Goal: Task Accomplishment & Management: Use online tool/utility

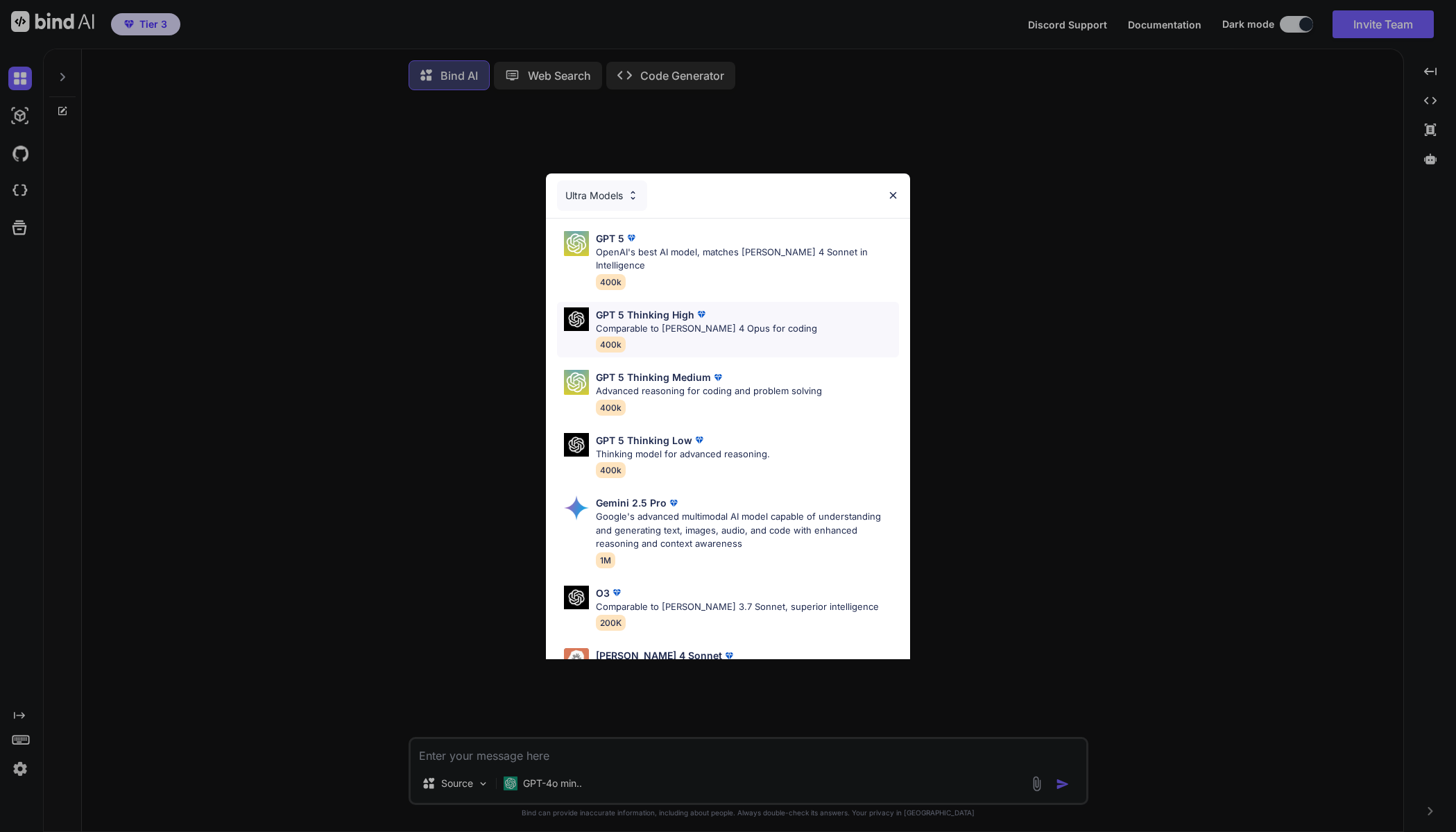
click at [736, 308] on div "GPT 5 Thinking High" at bounding box center [706, 315] width 221 height 14
type textarea "x"
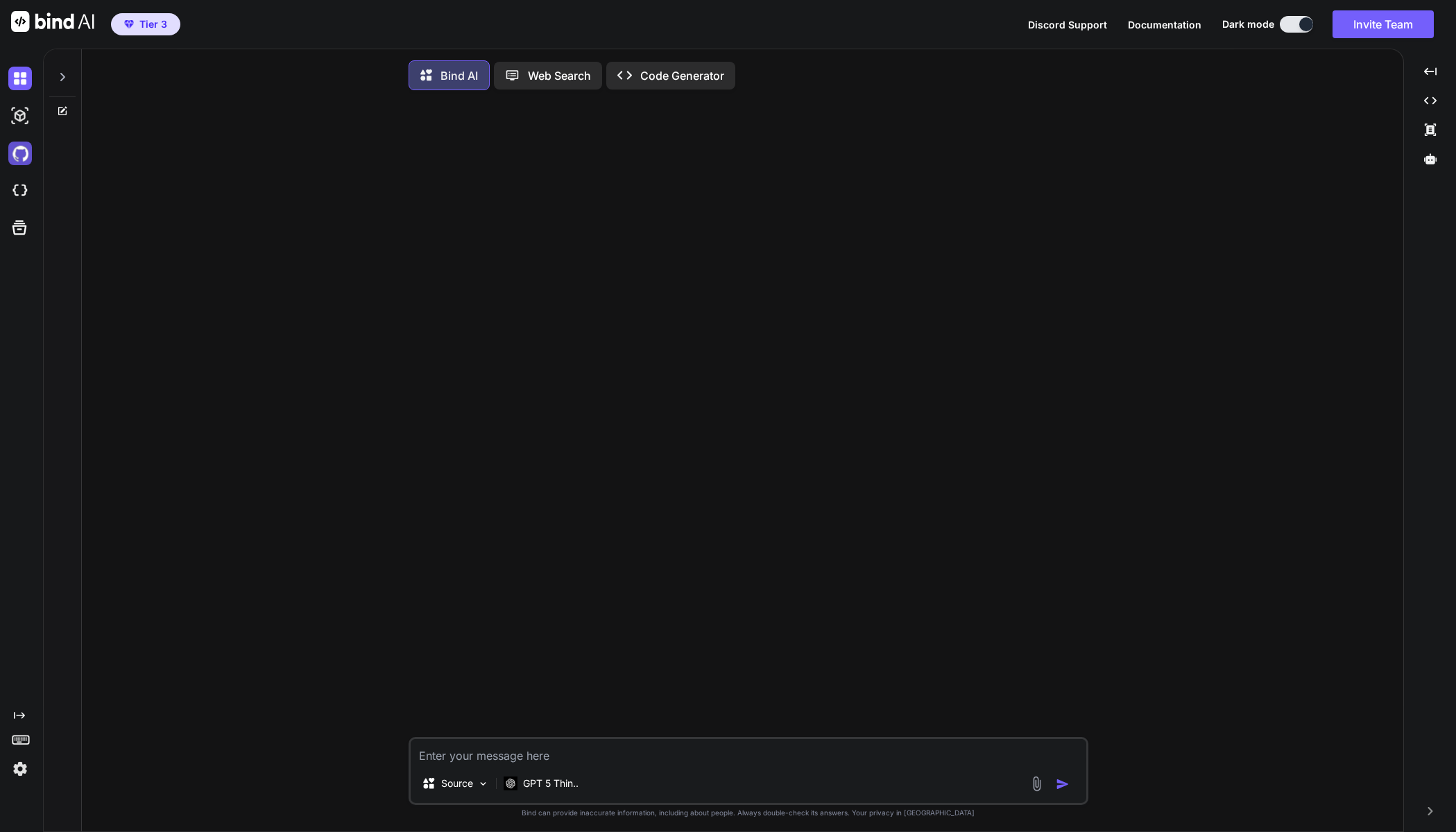
click at [23, 152] on img at bounding box center [20, 153] width 23 height 24
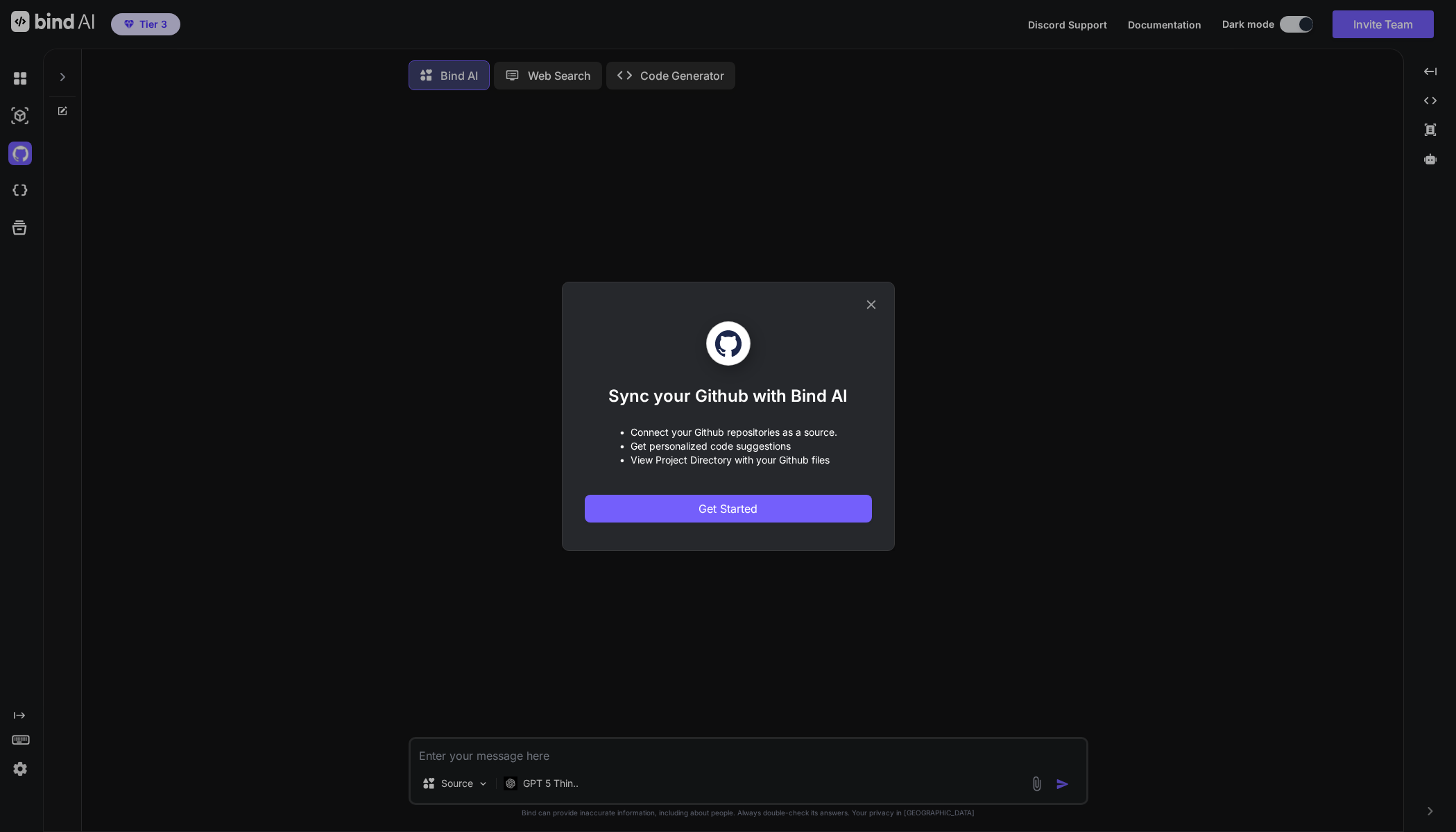
click at [868, 308] on icon at bounding box center [871, 304] width 15 height 15
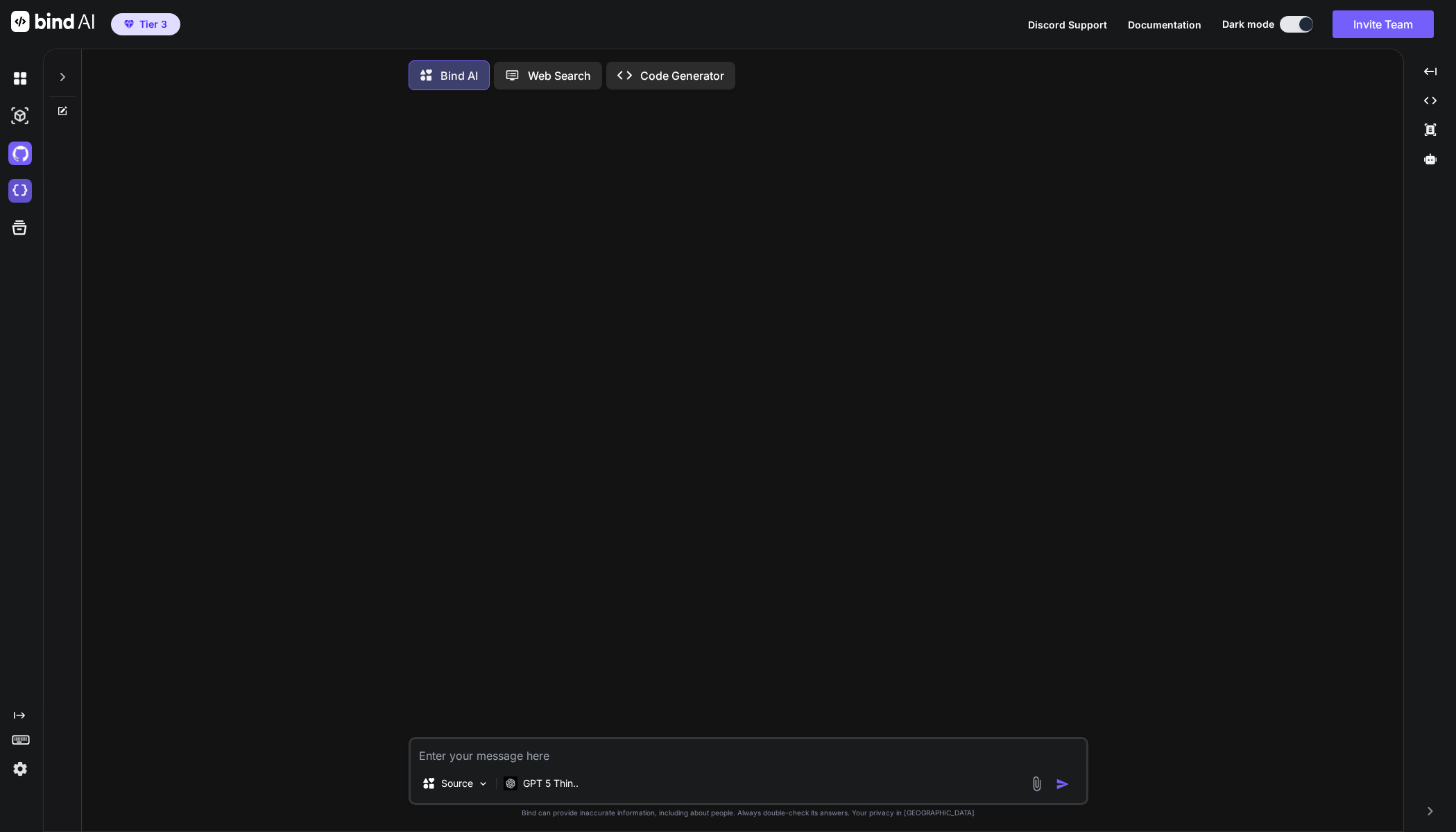
click at [16, 187] on img at bounding box center [20, 190] width 23 height 24
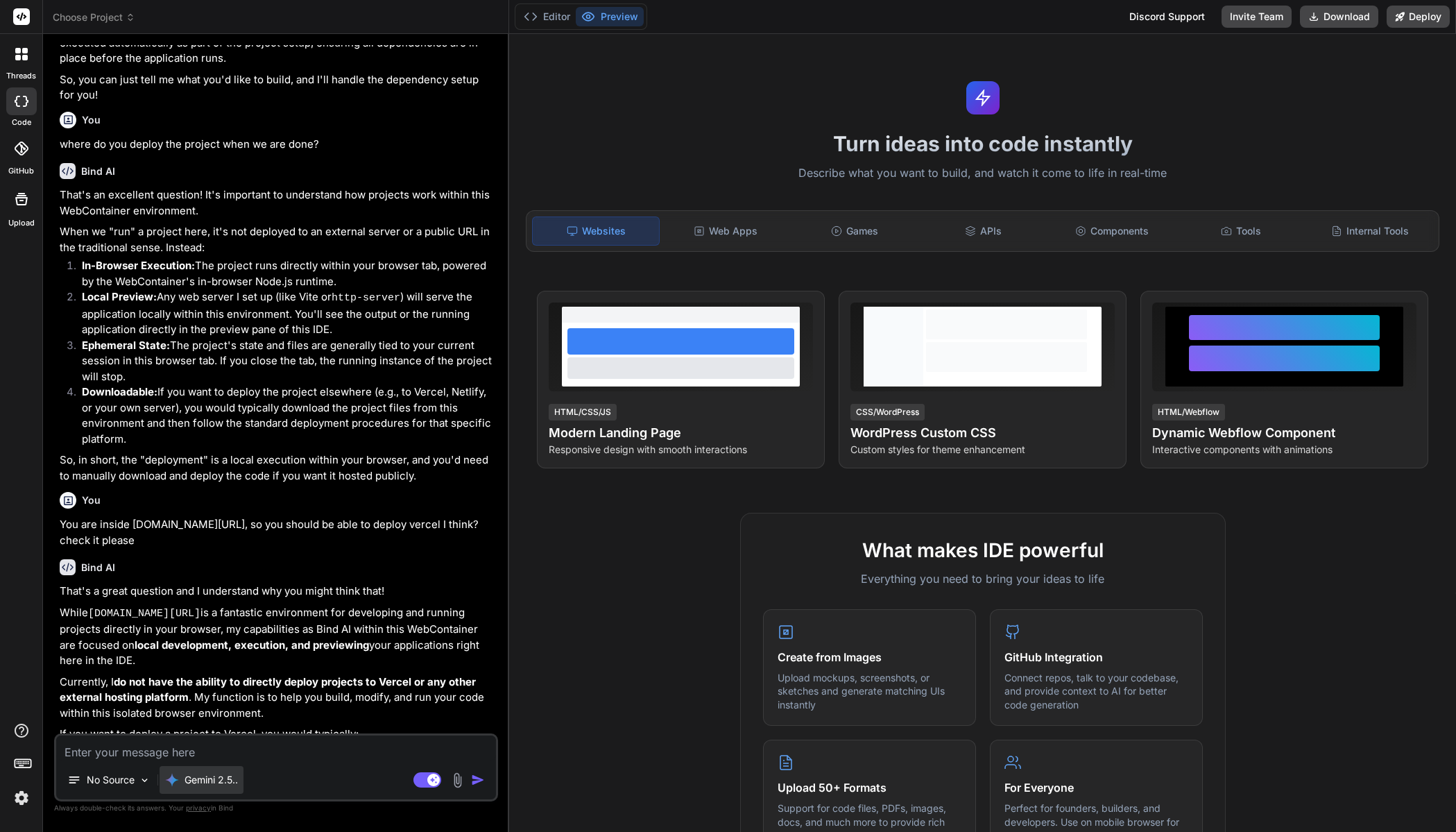
click at [217, 786] on p "Gemini 2.5.." at bounding box center [211, 779] width 53 height 14
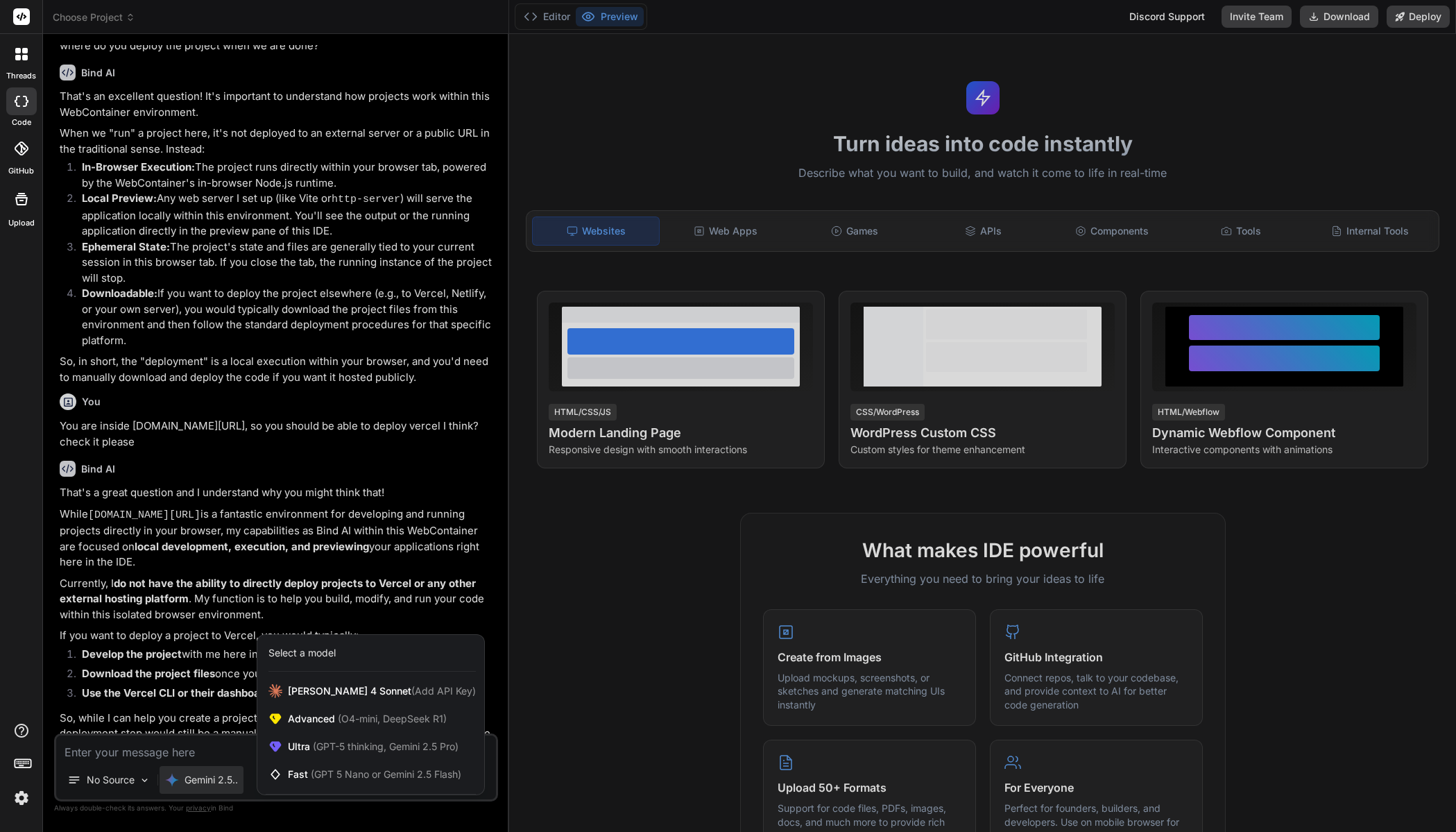
scroll to position [266, 0]
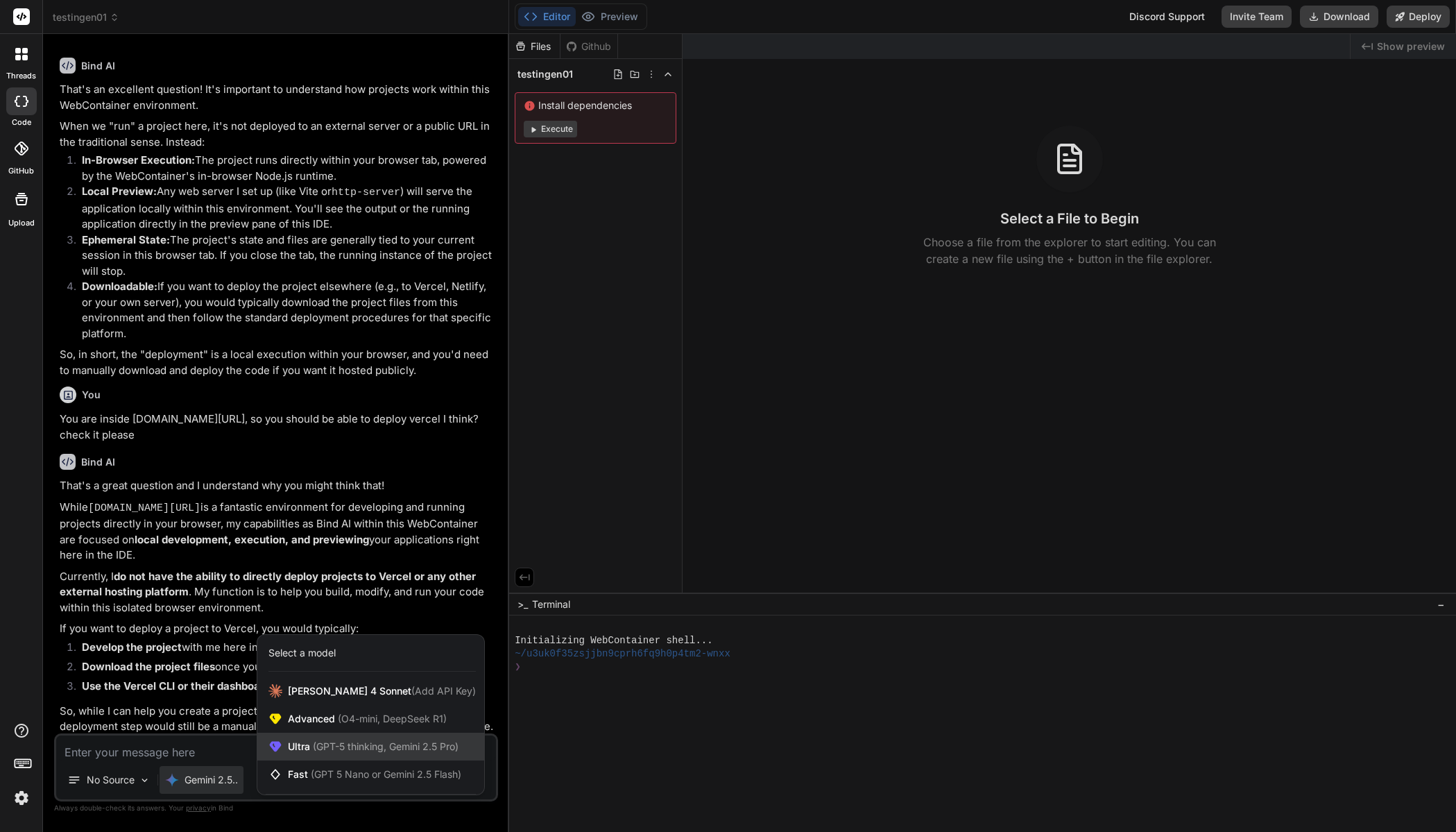
click at [347, 745] on span "(GPT-5 thinking, Gemini 2.5 Pro)" at bounding box center [384, 746] width 148 height 12
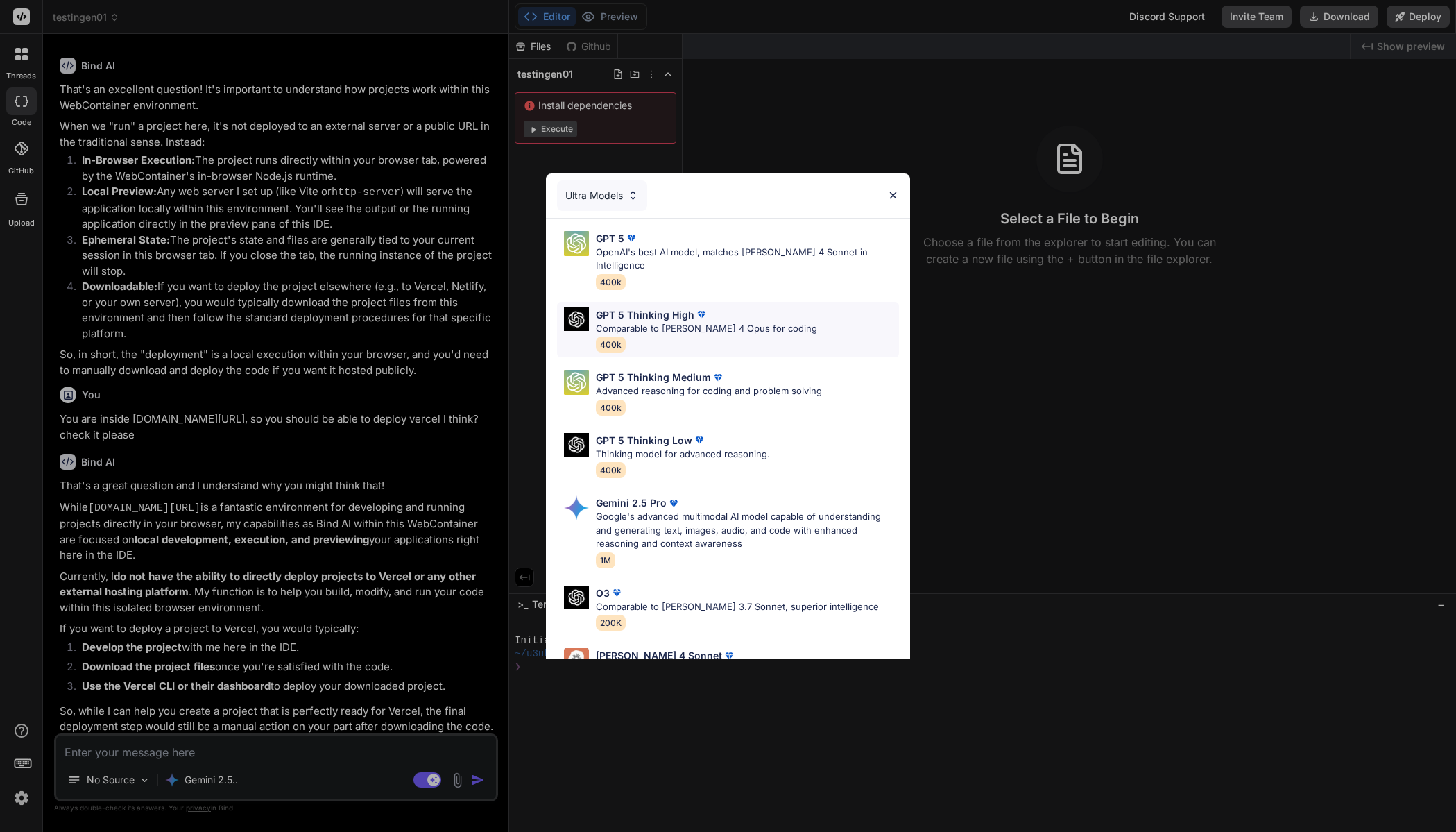
click at [691, 322] on p "Comparable to [PERSON_NAME] 4 Opus for coding" at bounding box center [706, 328] width 221 height 14
type textarea "x"
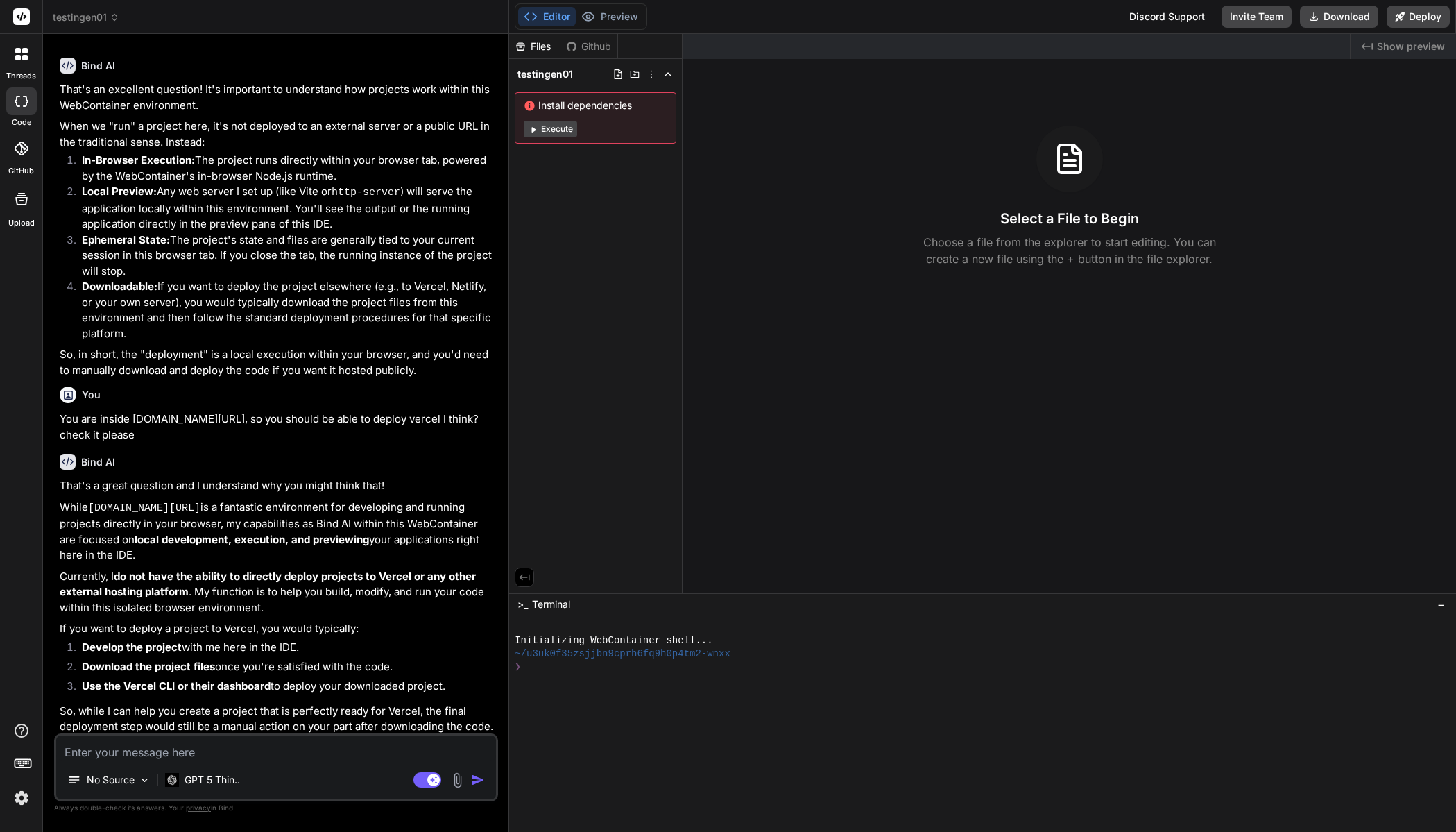
click at [95, 22] on span "testingen01" at bounding box center [86, 17] width 67 height 14
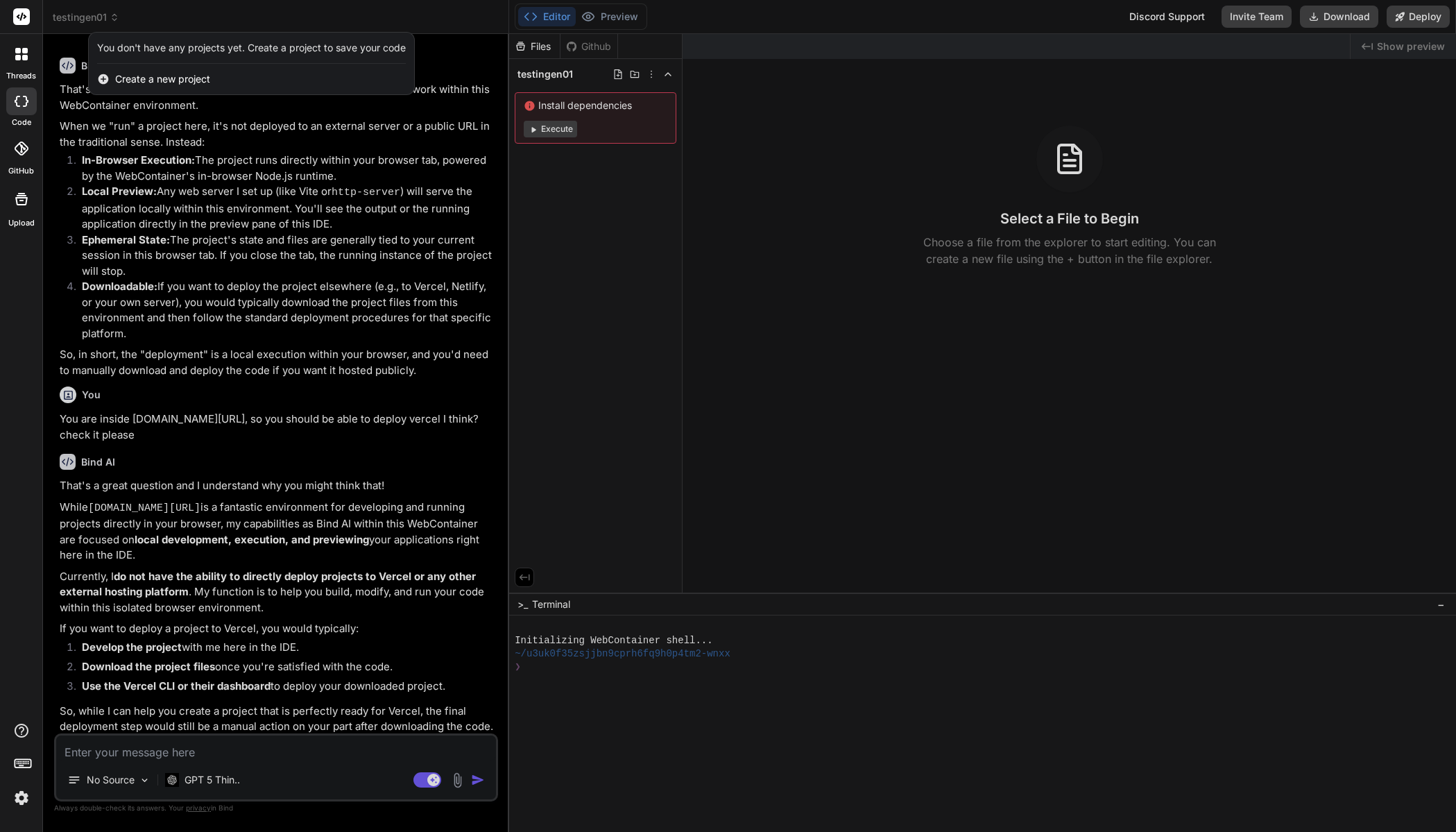
click at [223, 251] on div at bounding box center [728, 416] width 1456 height 832
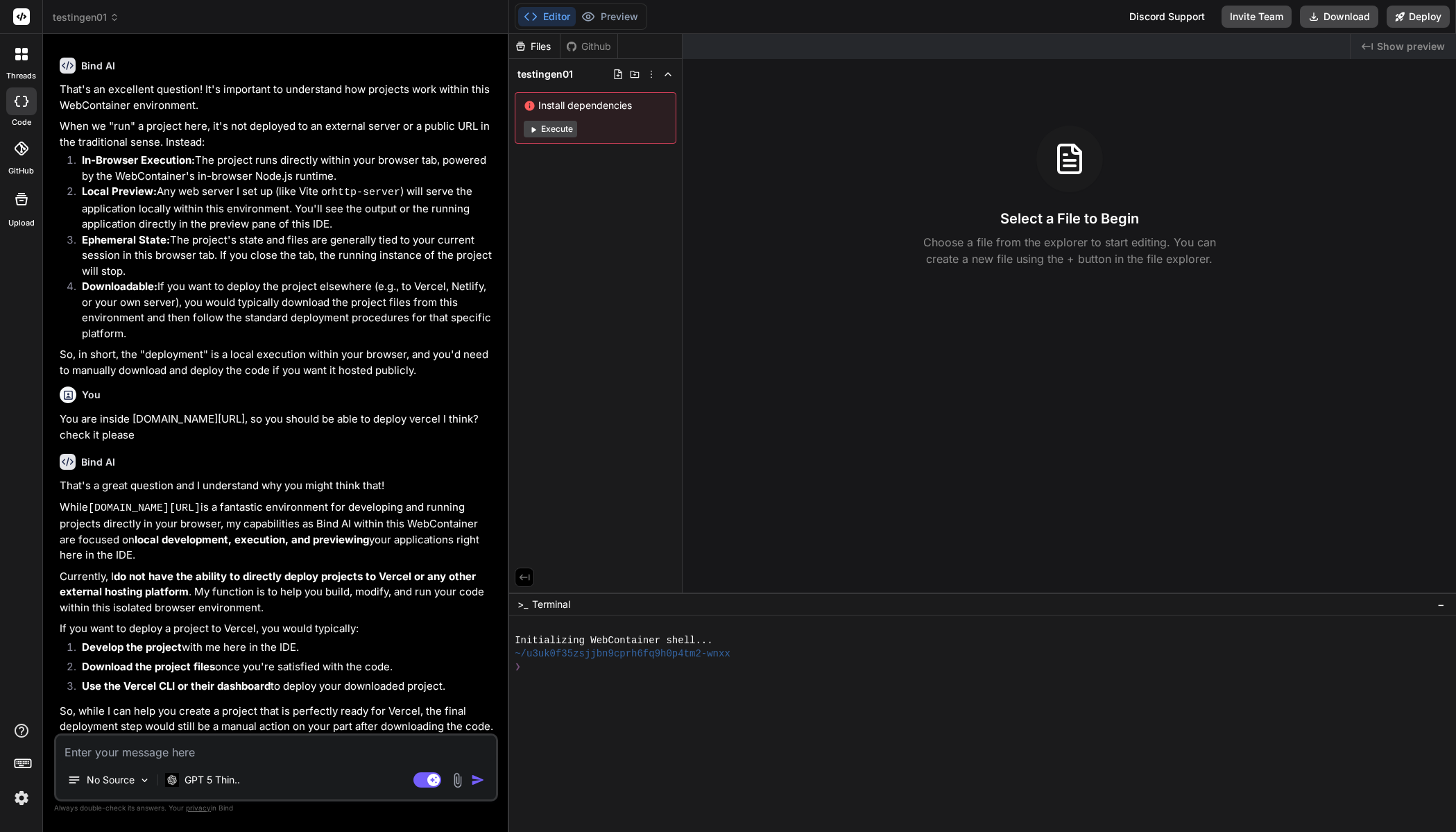
drag, startPoint x: 268, startPoint y: 452, endPoint x: 250, endPoint y: 459, distance: 19.3
click at [250, 459] on div "Bind AI" at bounding box center [278, 462] width 436 height 16
drag, startPoint x: 271, startPoint y: 457, endPoint x: 266, endPoint y: 451, distance: 7.8
drag, startPoint x: 266, startPoint y: 451, endPoint x: 248, endPoint y: 440, distance: 21.1
drag, startPoint x: 248, startPoint y: 440, endPoint x: 240, endPoint y: 433, distance: 10.6
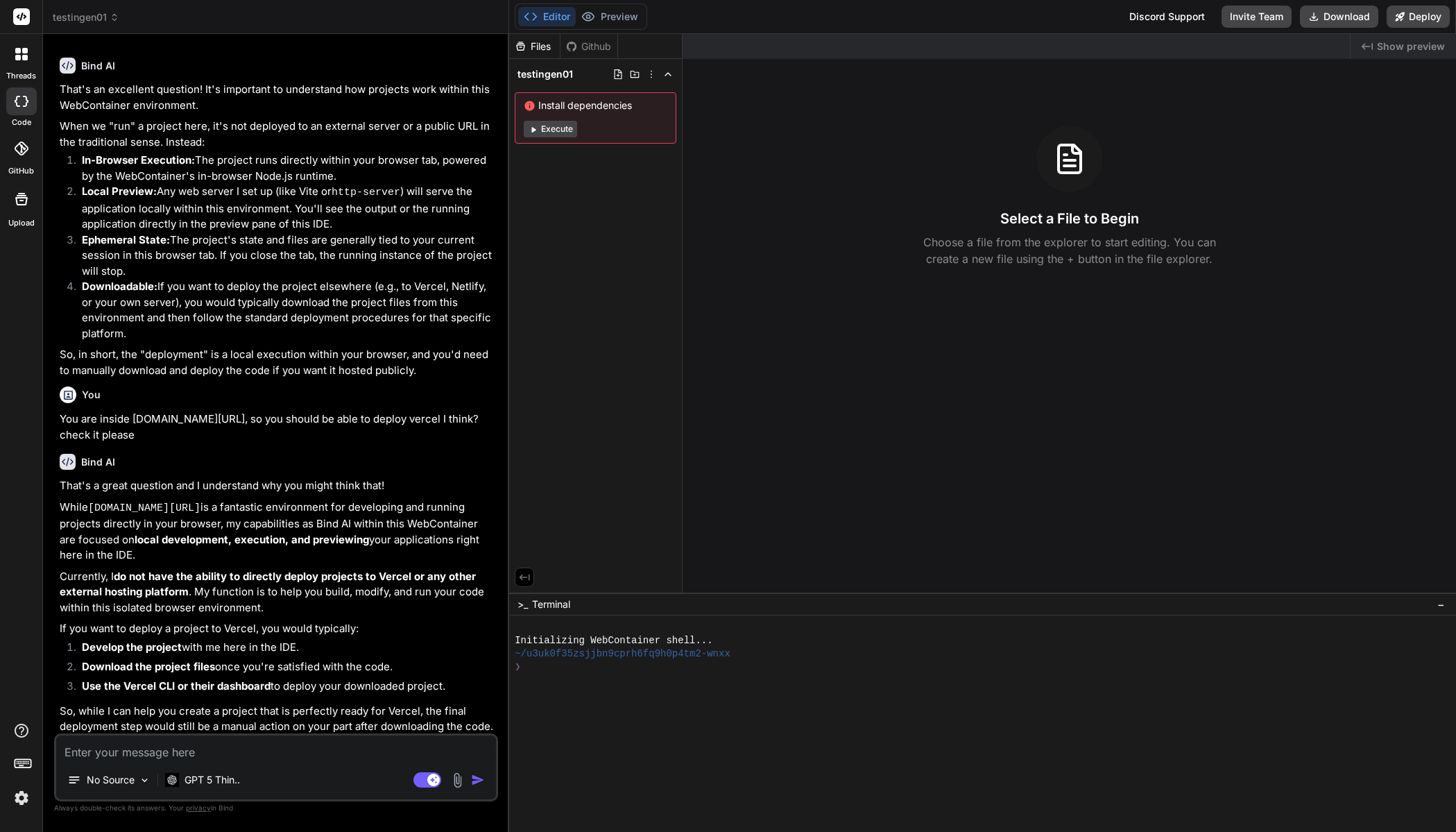
drag, startPoint x: 240, startPoint y: 433, endPoint x: 224, endPoint y: 422, distance: 19.4
drag, startPoint x: 224, startPoint y: 422, endPoint x: 216, endPoint y: 412, distance: 12.8
drag, startPoint x: 216, startPoint y: 412, endPoint x: 203, endPoint y: 393, distance: 23.0
drag, startPoint x: 203, startPoint y: 393, endPoint x: 200, endPoint y: 384, distance: 9.5
drag, startPoint x: 200, startPoint y: 384, endPoint x: 197, endPoint y: 378, distance: 6.7
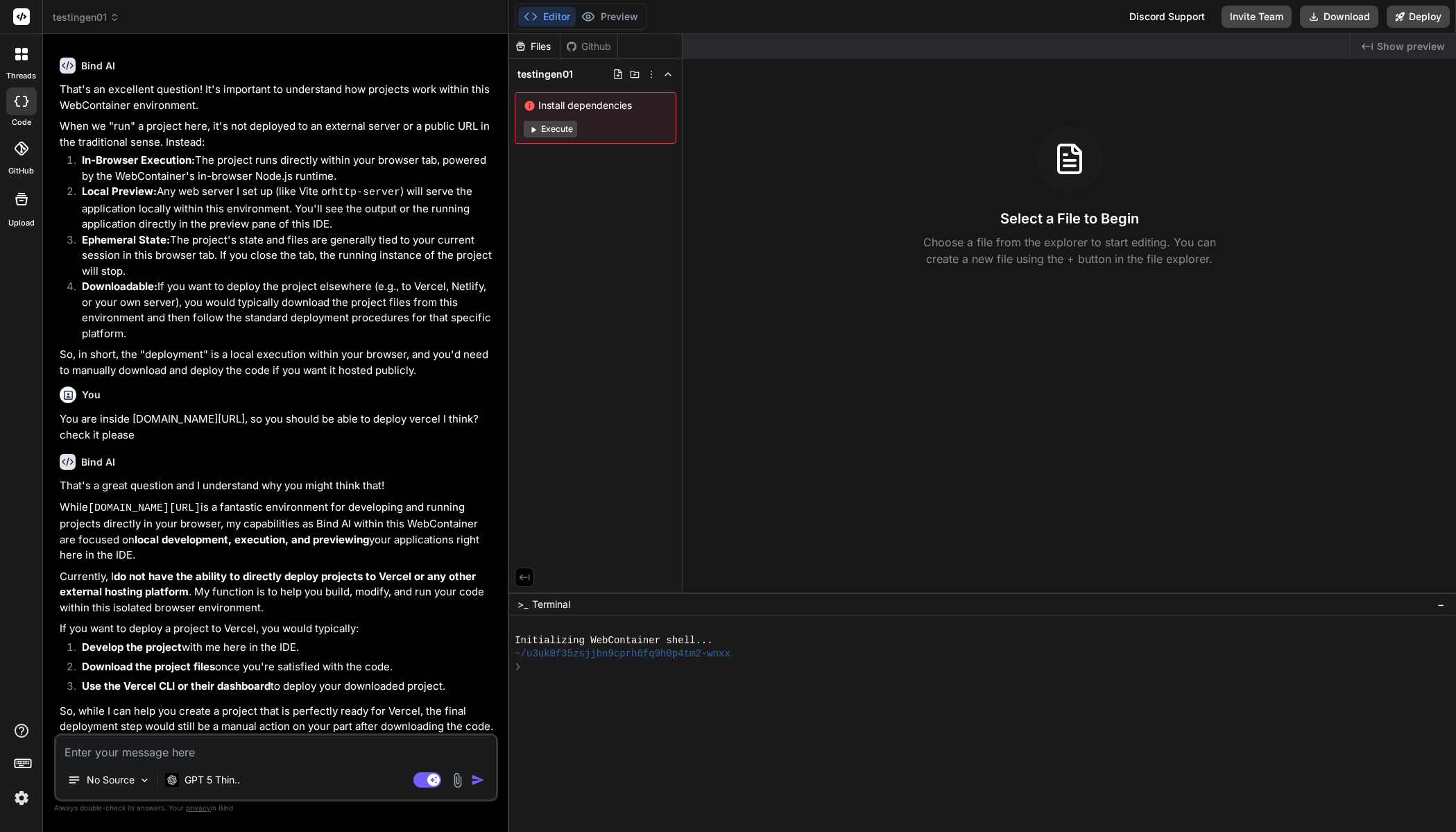
drag, startPoint x: 197, startPoint y: 378, endPoint x: 192, endPoint y: 368, distance: 11.2
drag, startPoint x: 192, startPoint y: 368, endPoint x: 189, endPoint y: 358, distance: 10.4
drag, startPoint x: 188, startPoint y: 355, endPoint x: 182, endPoint y: 349, distance: 8.5
click at [182, 347] on p "So, in short, the "deployment" is a local execution within your browser, and yo…" at bounding box center [278, 363] width 436 height 31
drag, startPoint x: 205, startPoint y: 425, endPoint x: 703, endPoint y: 452, distance: 498.7
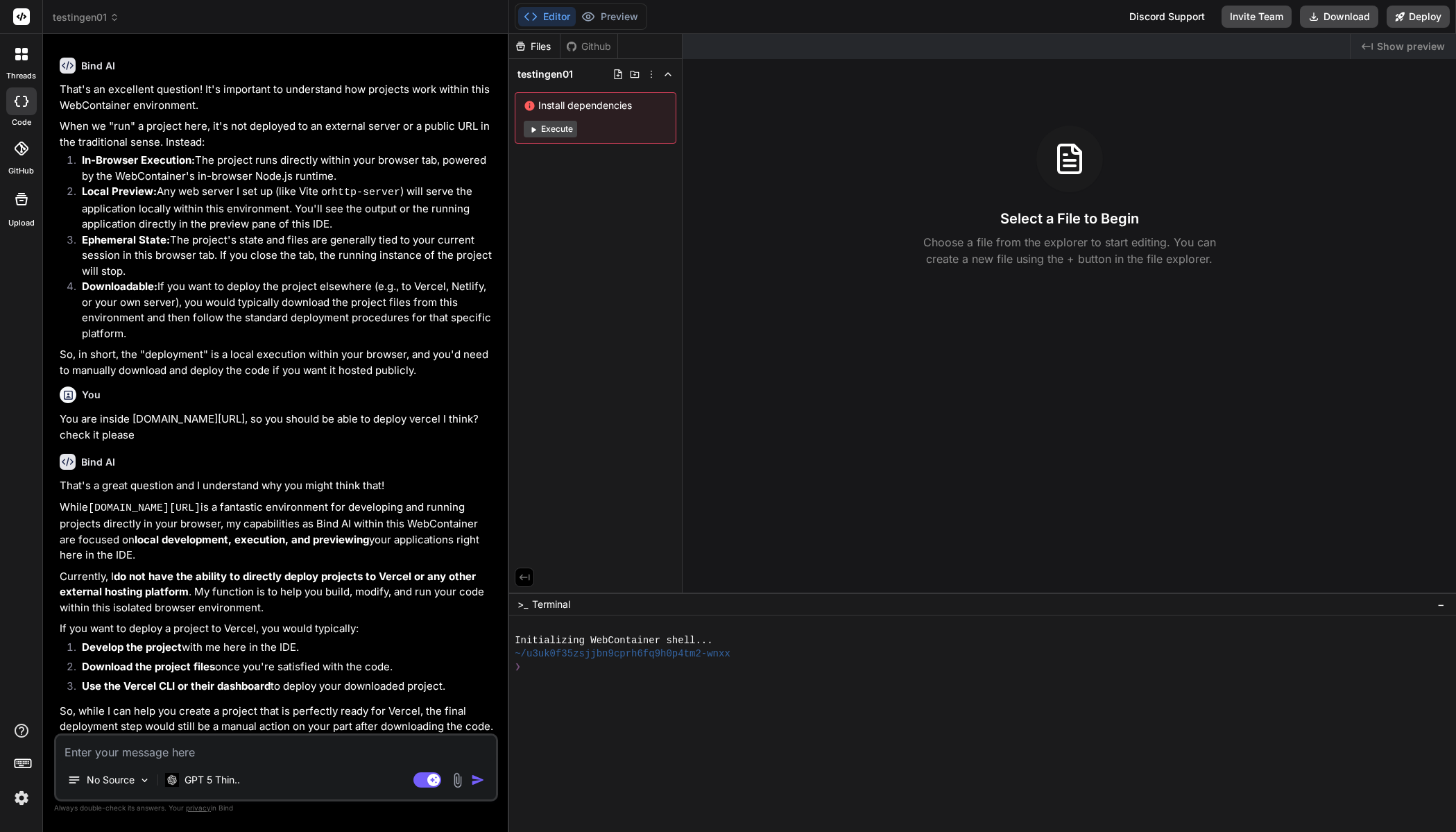
click at [716, 459] on div "Created with Pixso. Show preview Select a File to Begin Choose a file from the …" at bounding box center [1069, 313] width 773 height 558
drag, startPoint x: 671, startPoint y: 436, endPoint x: 649, endPoint y: 425, distance: 24.6
drag, startPoint x: 649, startPoint y: 425, endPoint x: 614, endPoint y: 407, distance: 39.4
drag, startPoint x: 614, startPoint y: 407, endPoint x: 600, endPoint y: 400, distance: 15.7
drag, startPoint x: 600, startPoint y: 400, endPoint x: 587, endPoint y: 394, distance: 14.3
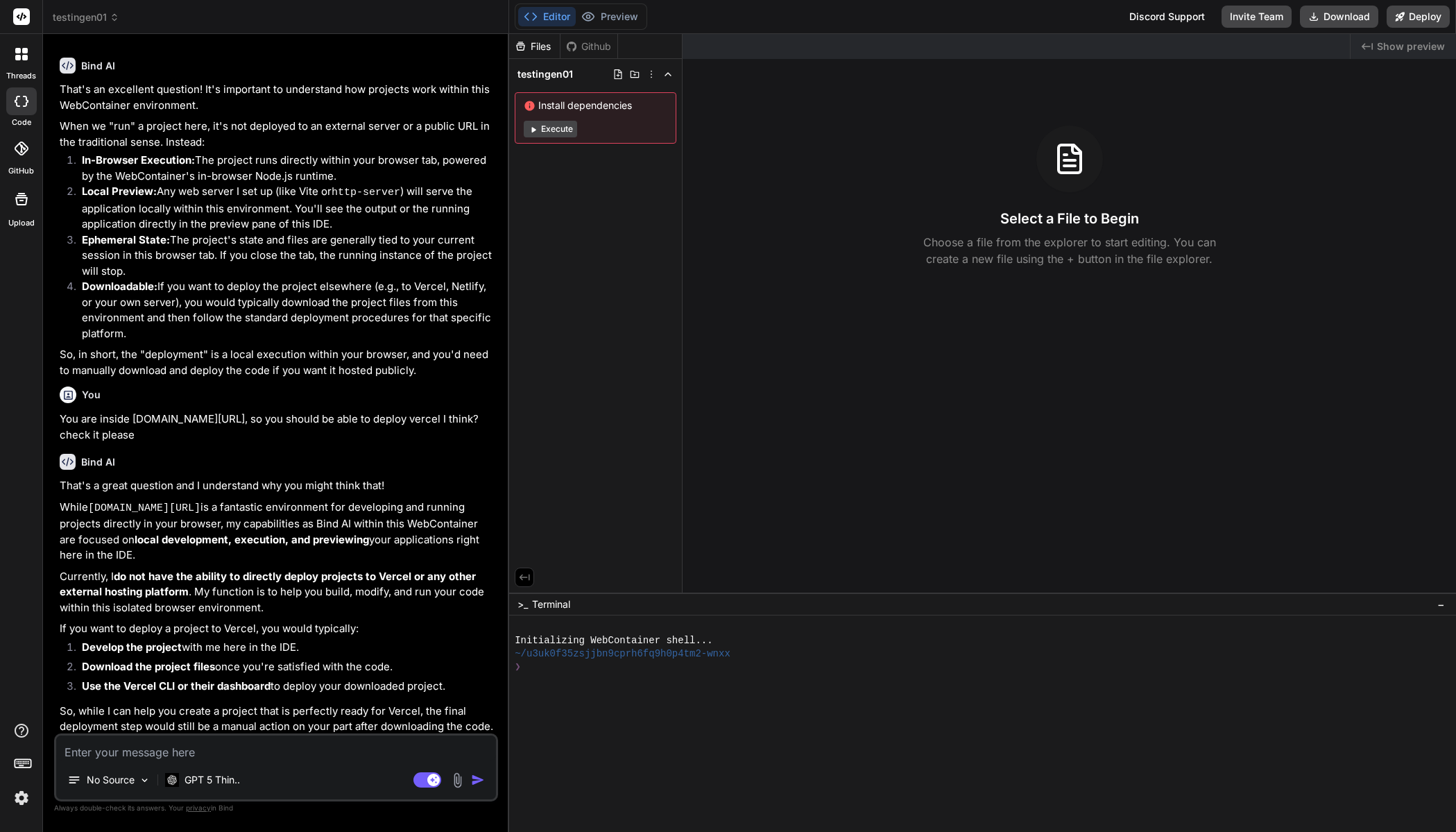
click at [587, 394] on div "Files Github testingen01 Install dependencies Execute" at bounding box center [596, 313] width 174 height 558
click at [16, 799] on img at bounding box center [21, 798] width 23 height 24
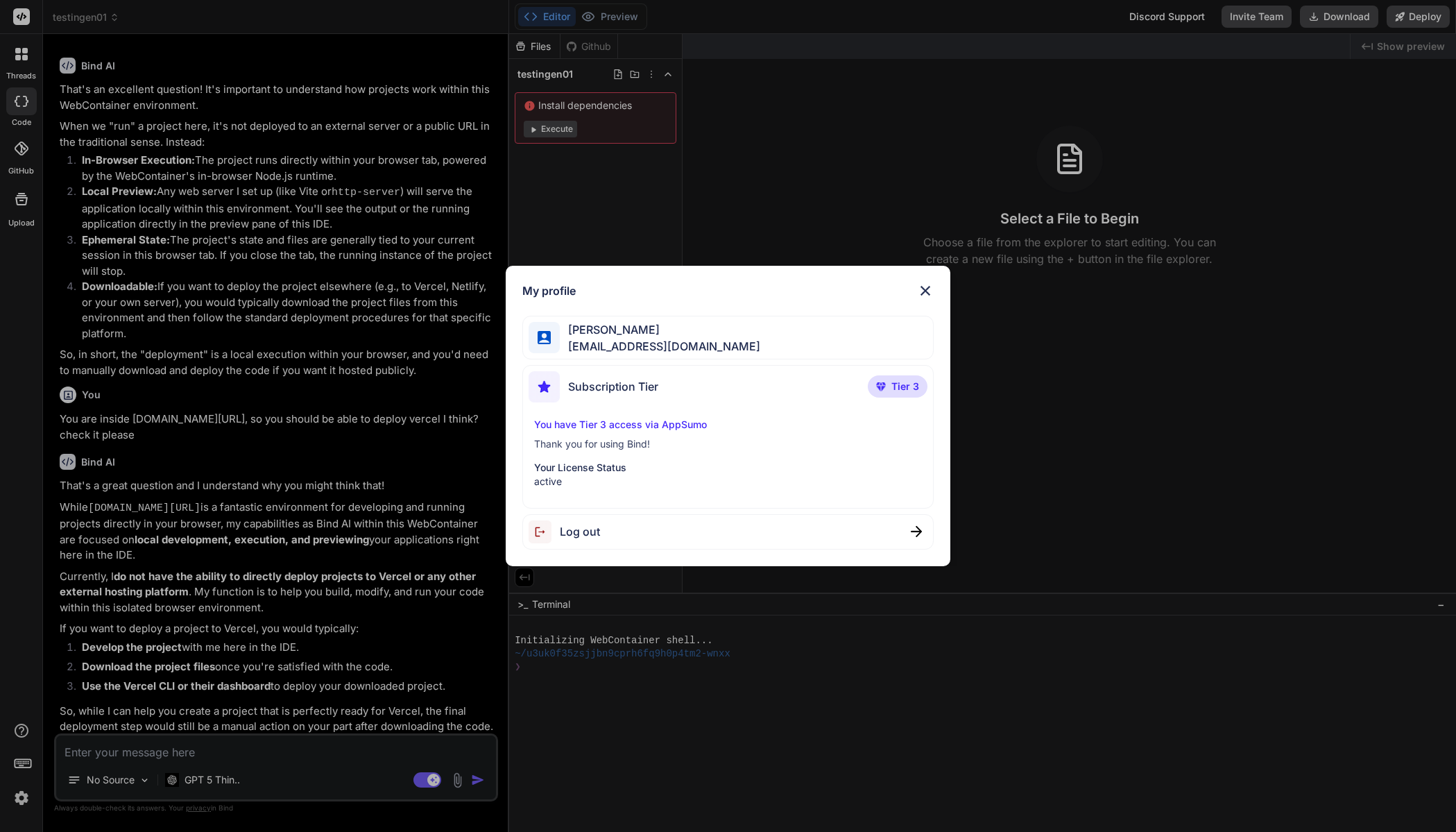
click at [906, 385] on span "Tier 3" at bounding box center [905, 386] width 28 height 14
click at [658, 415] on div "Subscription Tier Tier 3 You have Tier 3 access via AppSumo Thank you for using…" at bounding box center [728, 437] width 412 height 144
click at [394, 442] on div "My profile [PERSON_NAME] [EMAIL_ADDRESS][DOMAIN_NAME] Subscription Tier Tier 3 …" at bounding box center [728, 416] width 1456 height 832
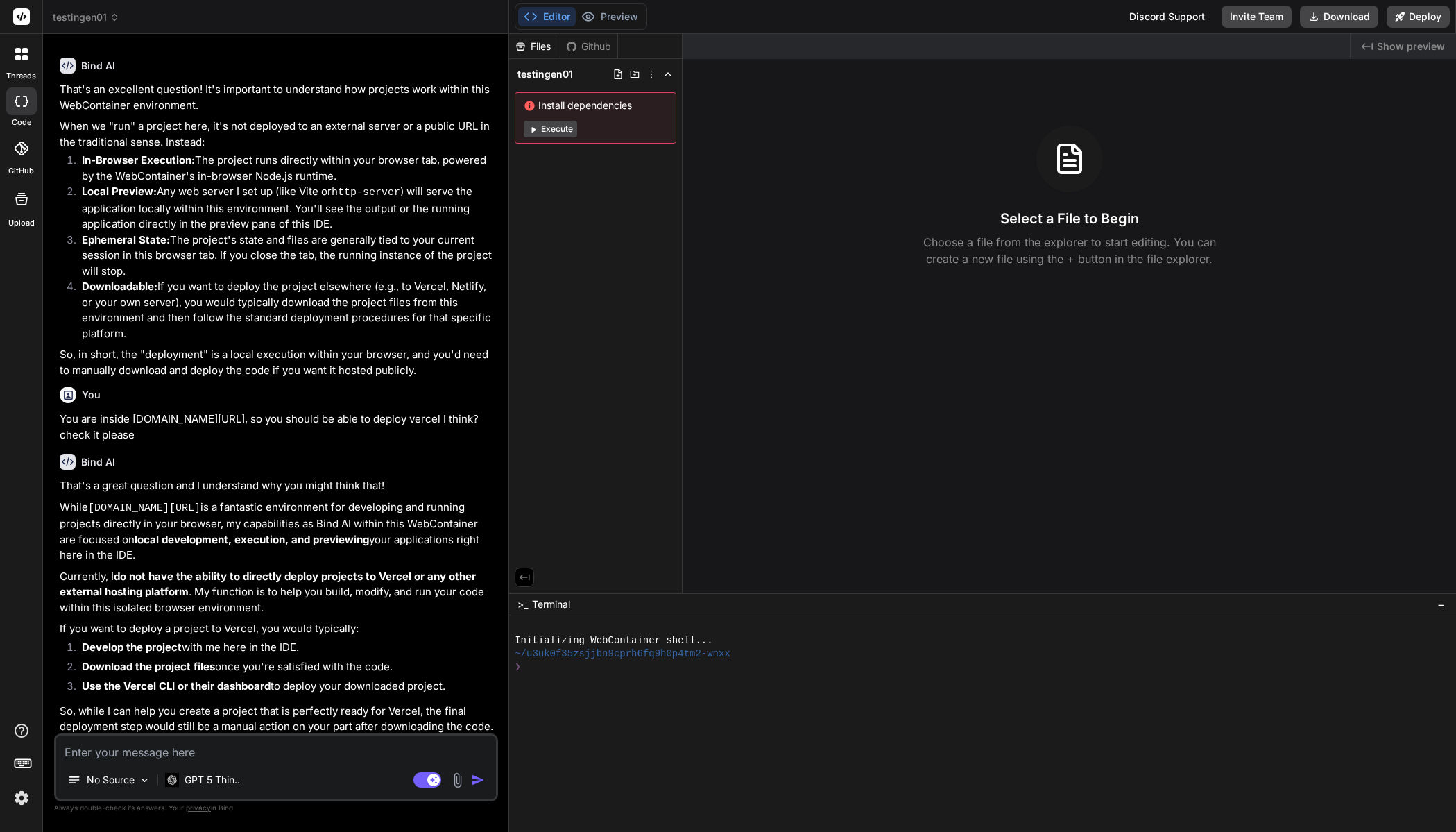
click at [29, 66] on div at bounding box center [21, 54] width 29 height 29
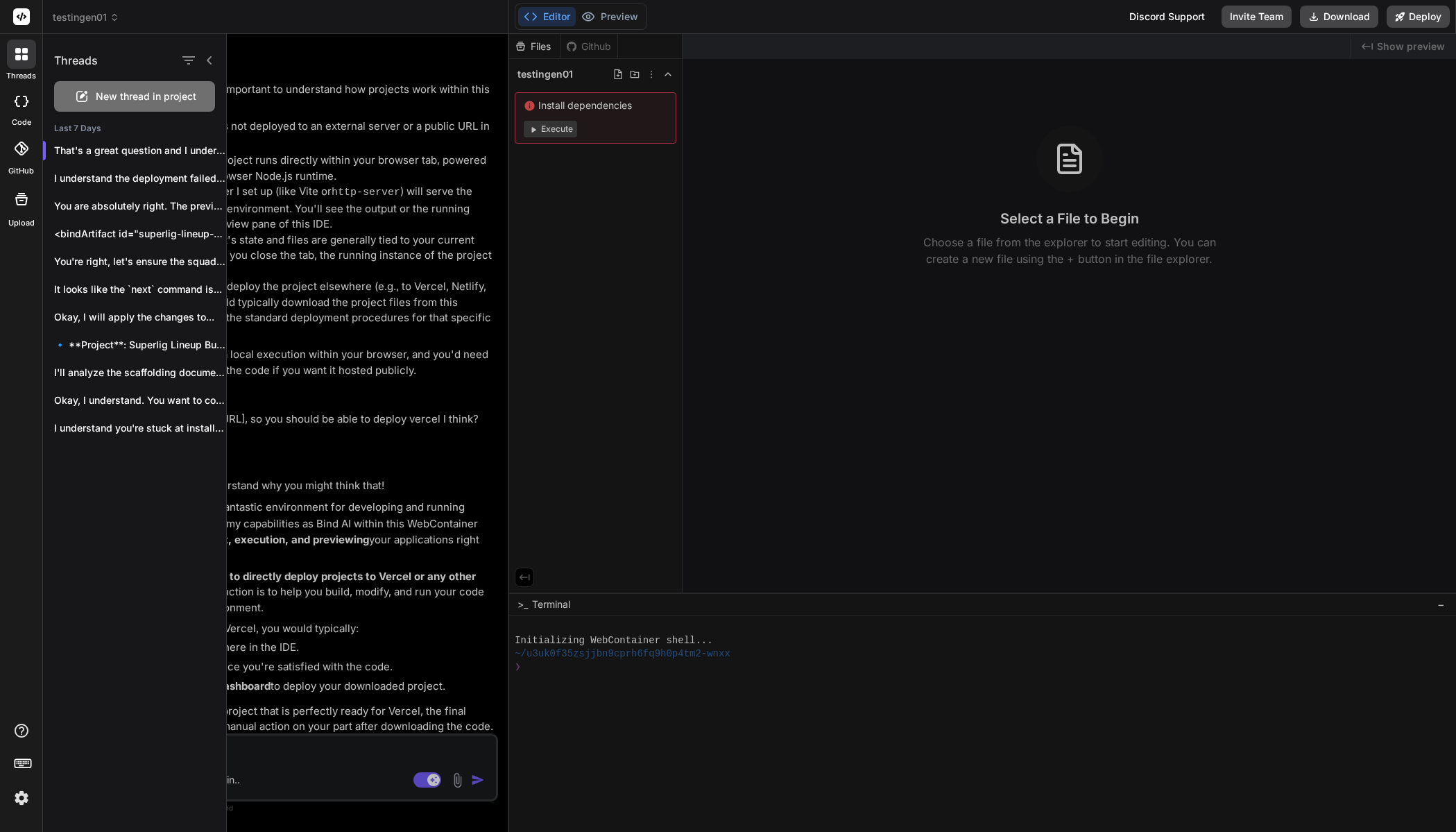
click at [12, 61] on div at bounding box center [21, 54] width 29 height 29
click at [25, 55] on icon at bounding box center [25, 58] width 6 height 6
click at [352, 119] on div at bounding box center [842, 433] width 1229 height 798
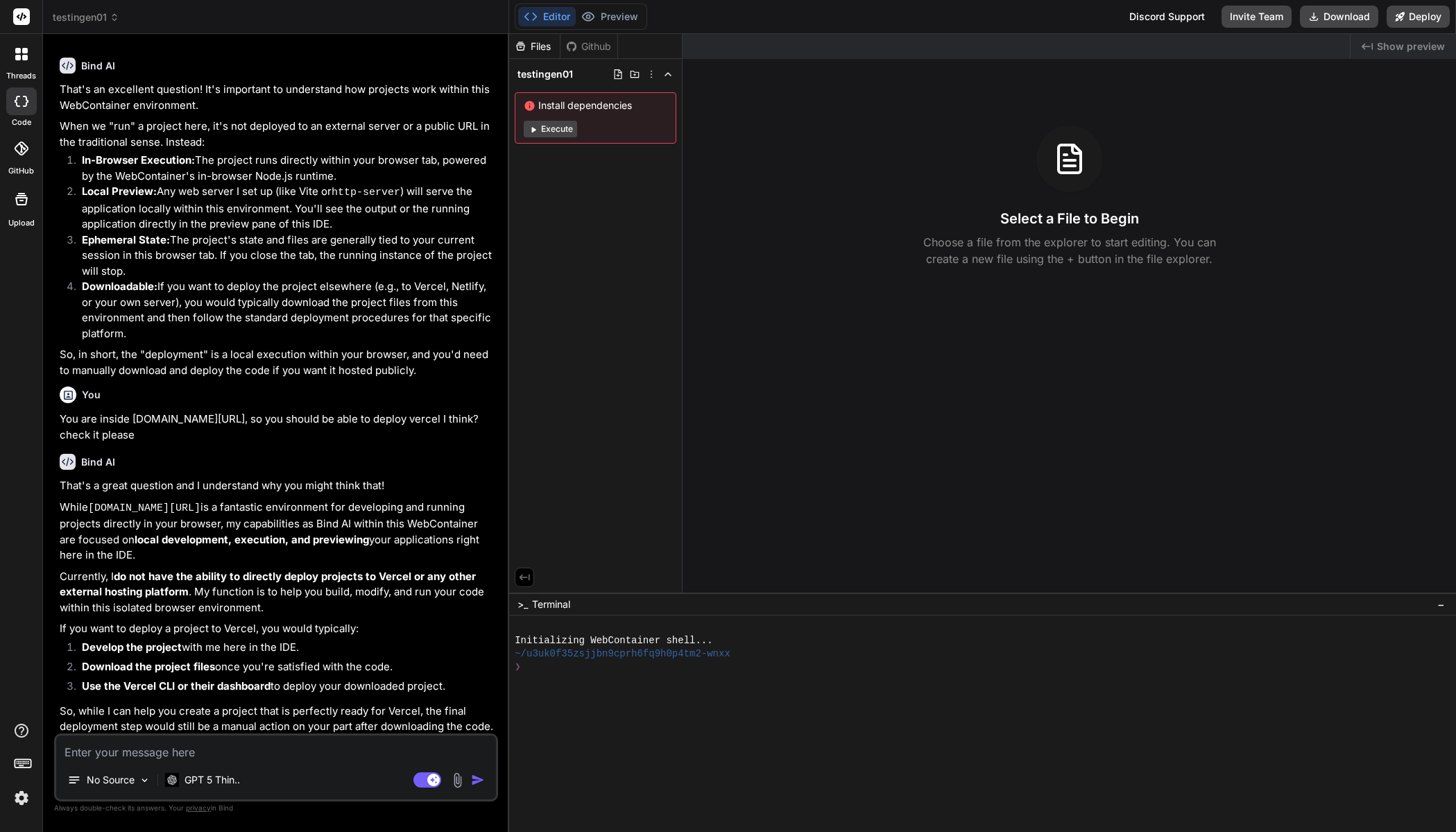
click at [102, 16] on span "testingen01" at bounding box center [86, 17] width 67 height 14
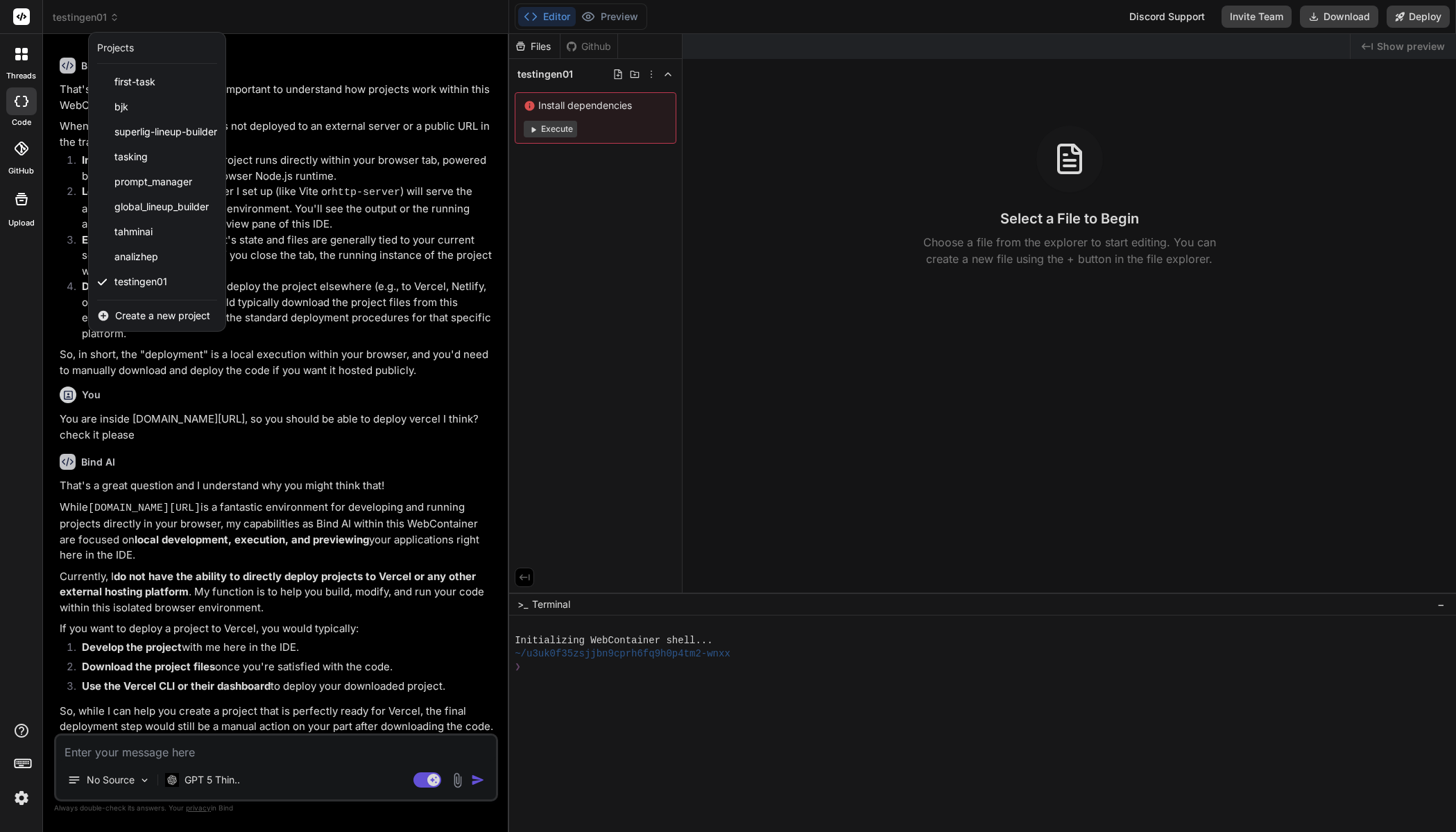
click at [159, 320] on span "Create a new project" at bounding box center [162, 315] width 95 height 14
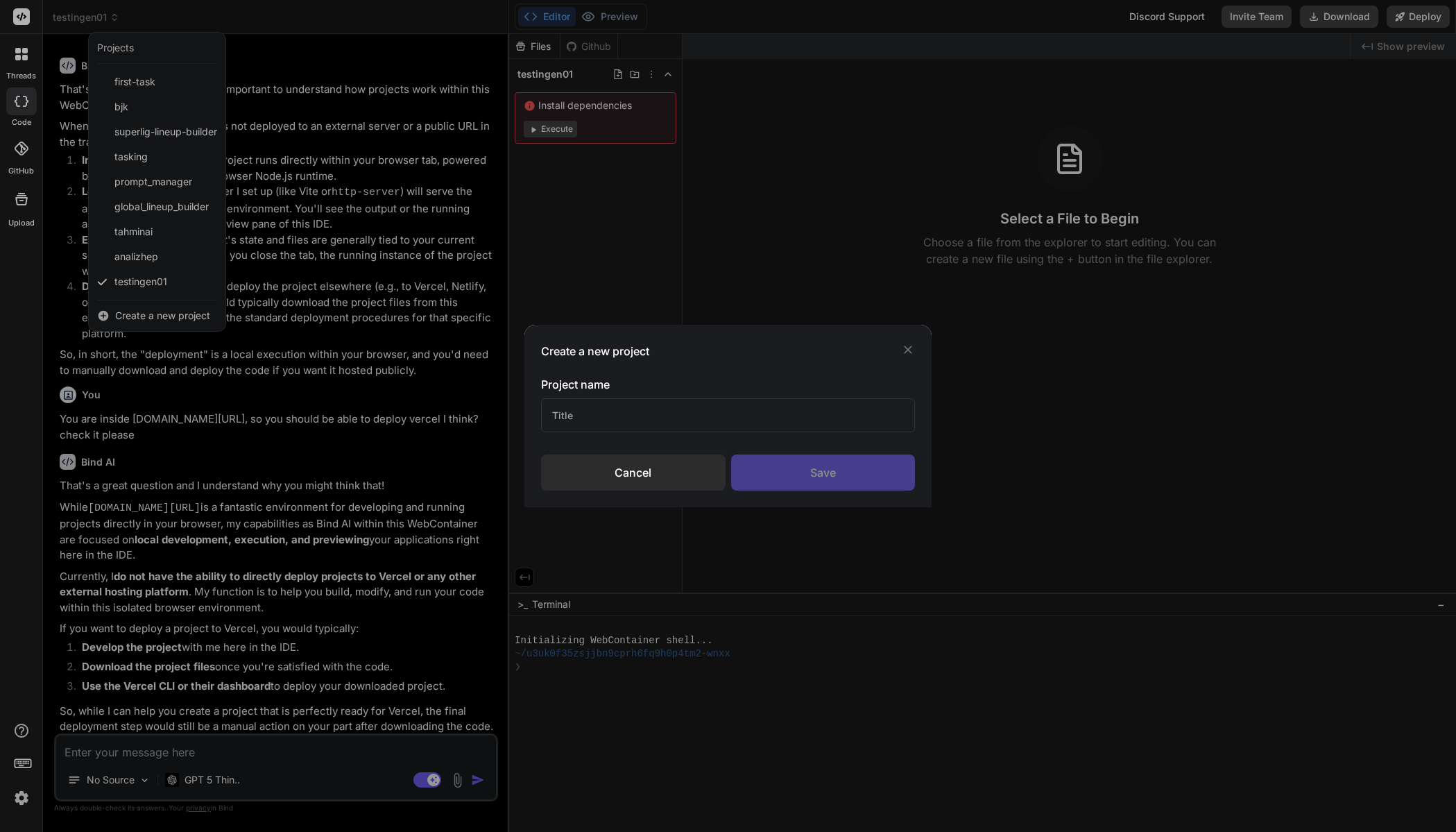
click at [614, 417] on input "text" at bounding box center [728, 415] width 375 height 34
type input "Second"
click at [790, 464] on div "Save" at bounding box center [823, 472] width 184 height 36
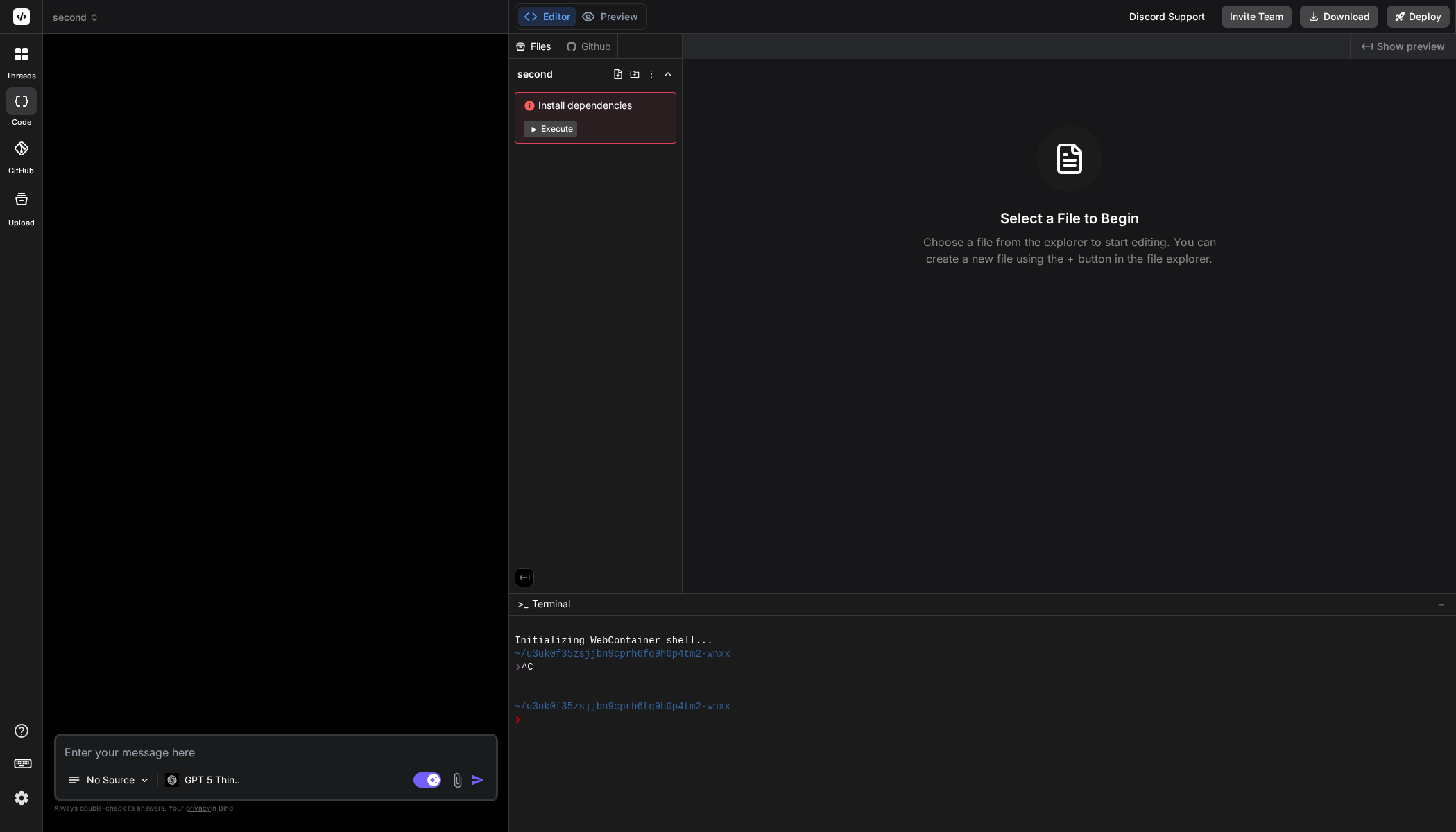
click at [350, 751] on textarea at bounding box center [276, 748] width 440 height 25
click at [243, 782] on div "GPT 5 Thin.." at bounding box center [202, 779] width 86 height 28
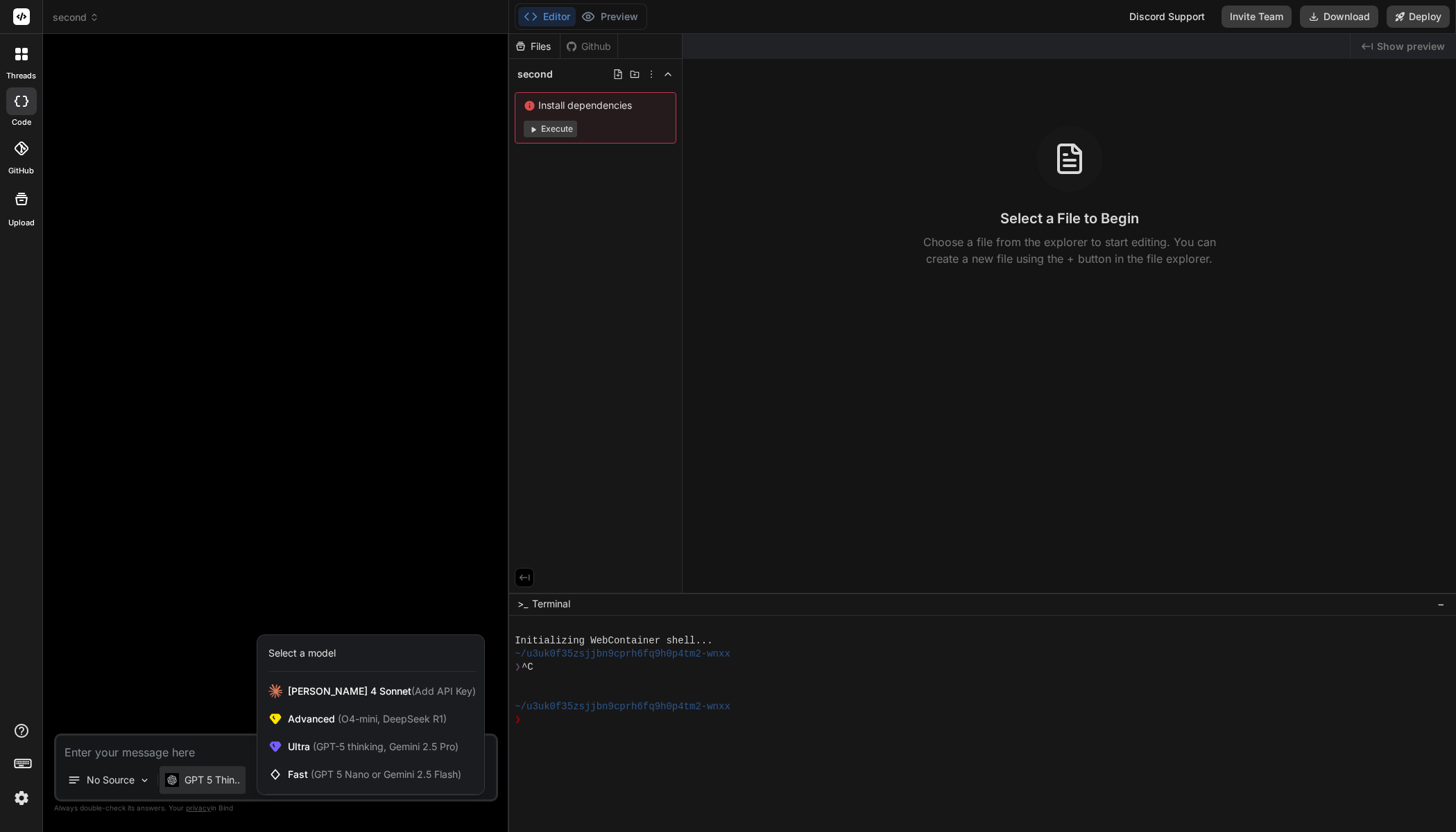
click at [214, 746] on div at bounding box center [728, 416] width 1456 height 832
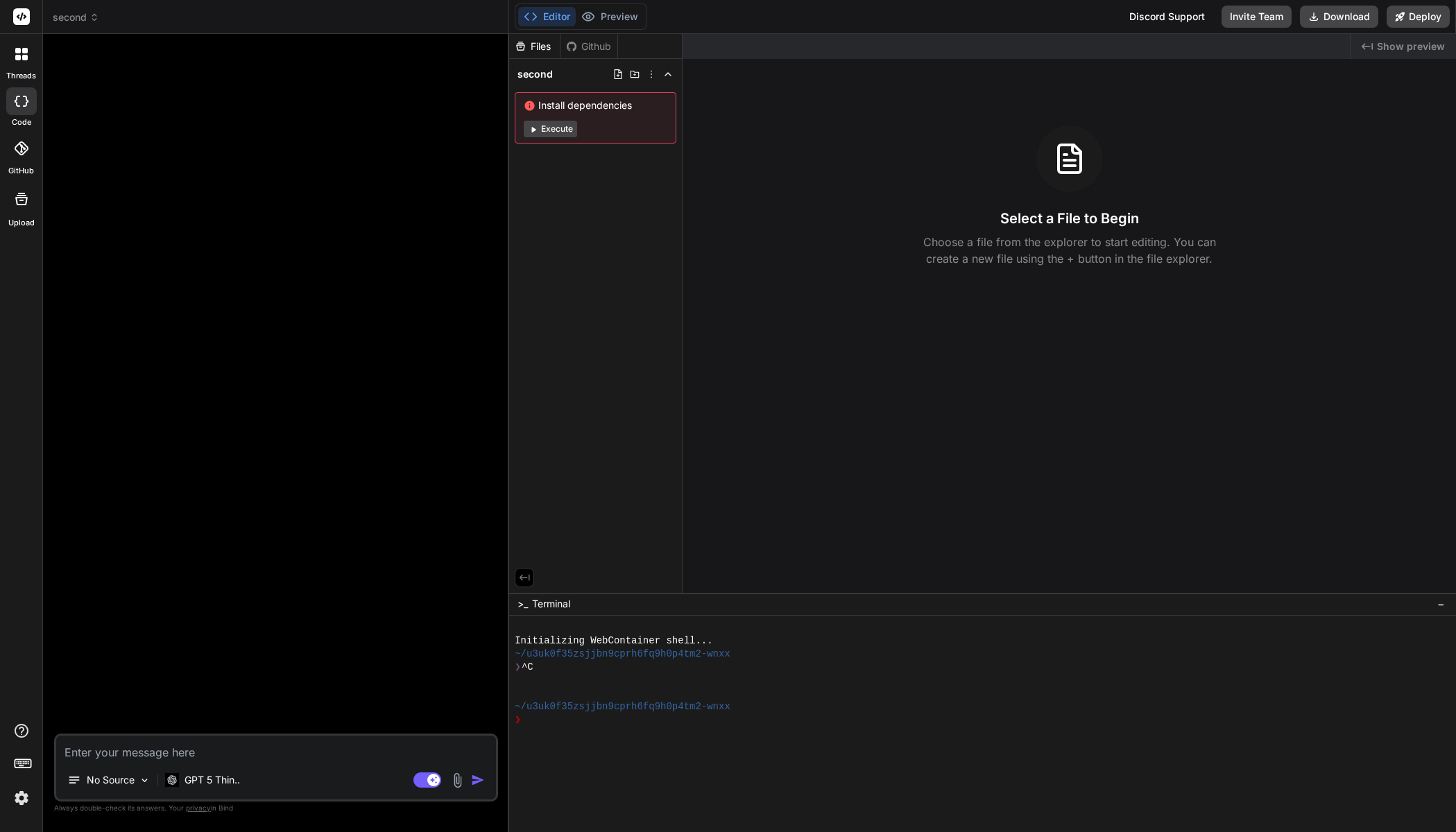
click at [228, 749] on textarea at bounding box center [276, 748] width 440 height 25
type textarea "x"
type textarea "W"
type textarea "x"
type textarea "Wr"
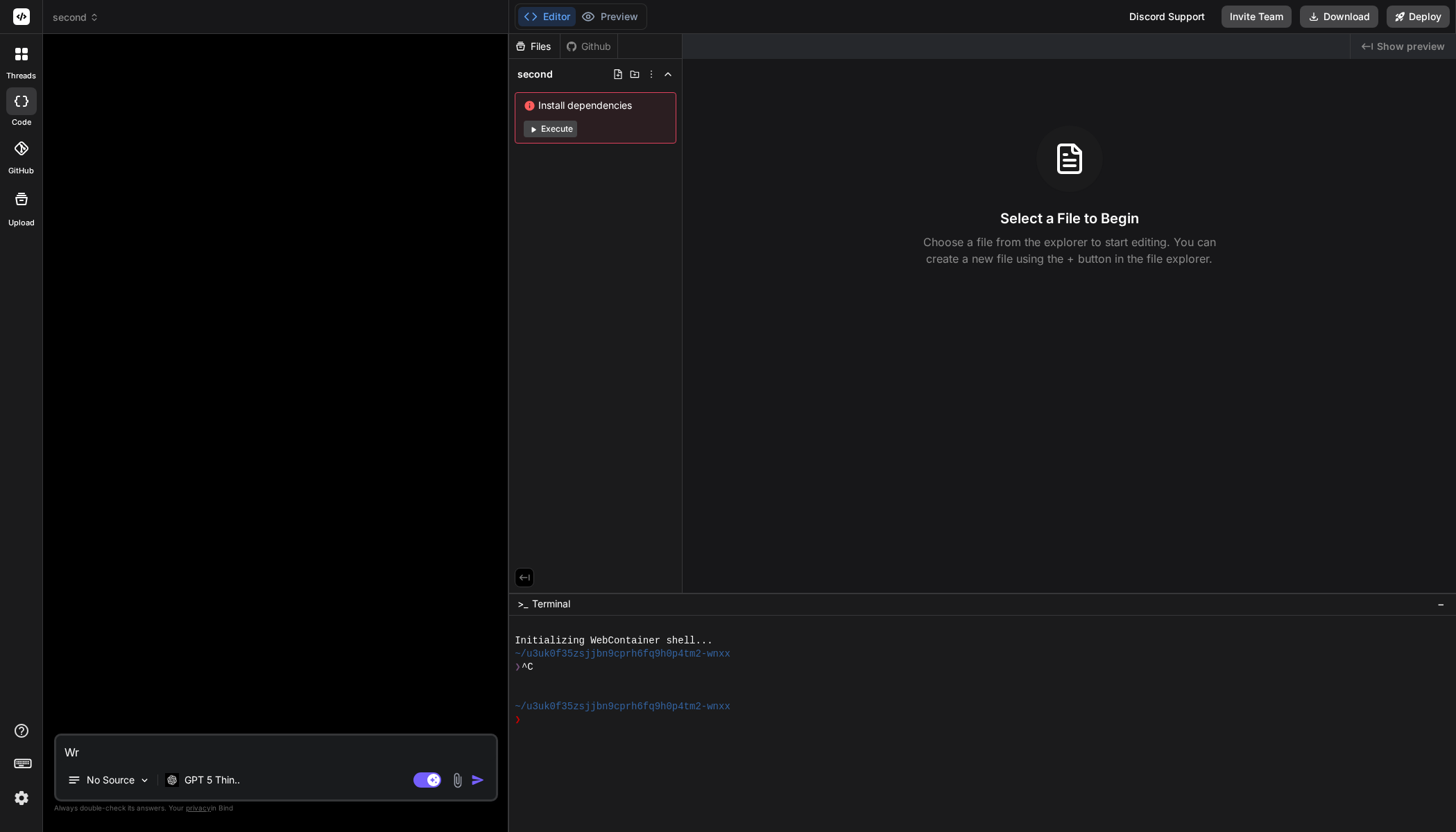
type textarea "x"
type textarea "Wri"
type textarea "x"
type textarea "Writ"
type textarea "x"
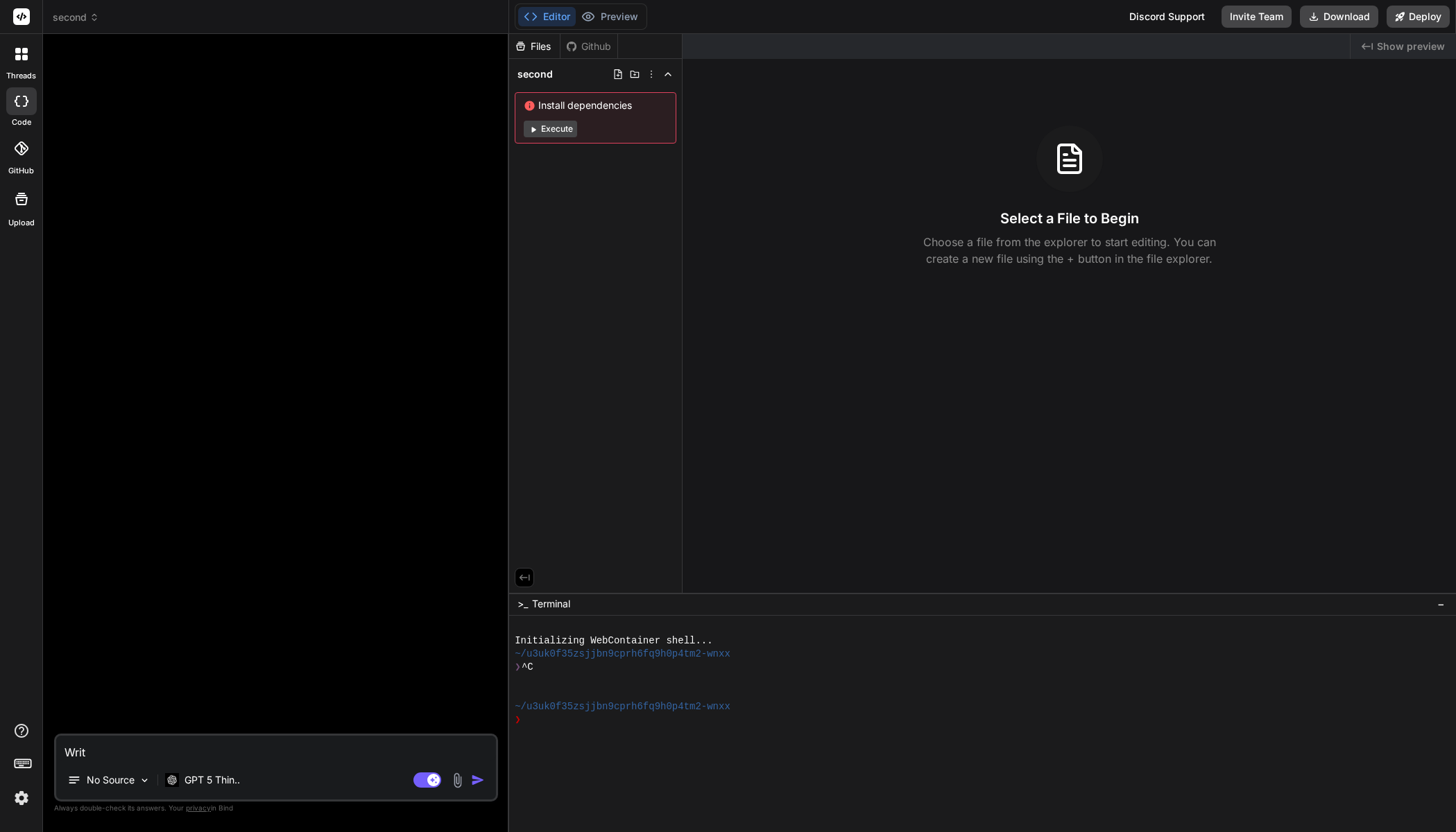
type textarea "Write"
type textarea "x"
type textarea "Write"
type textarea "x"
type textarea "Write m"
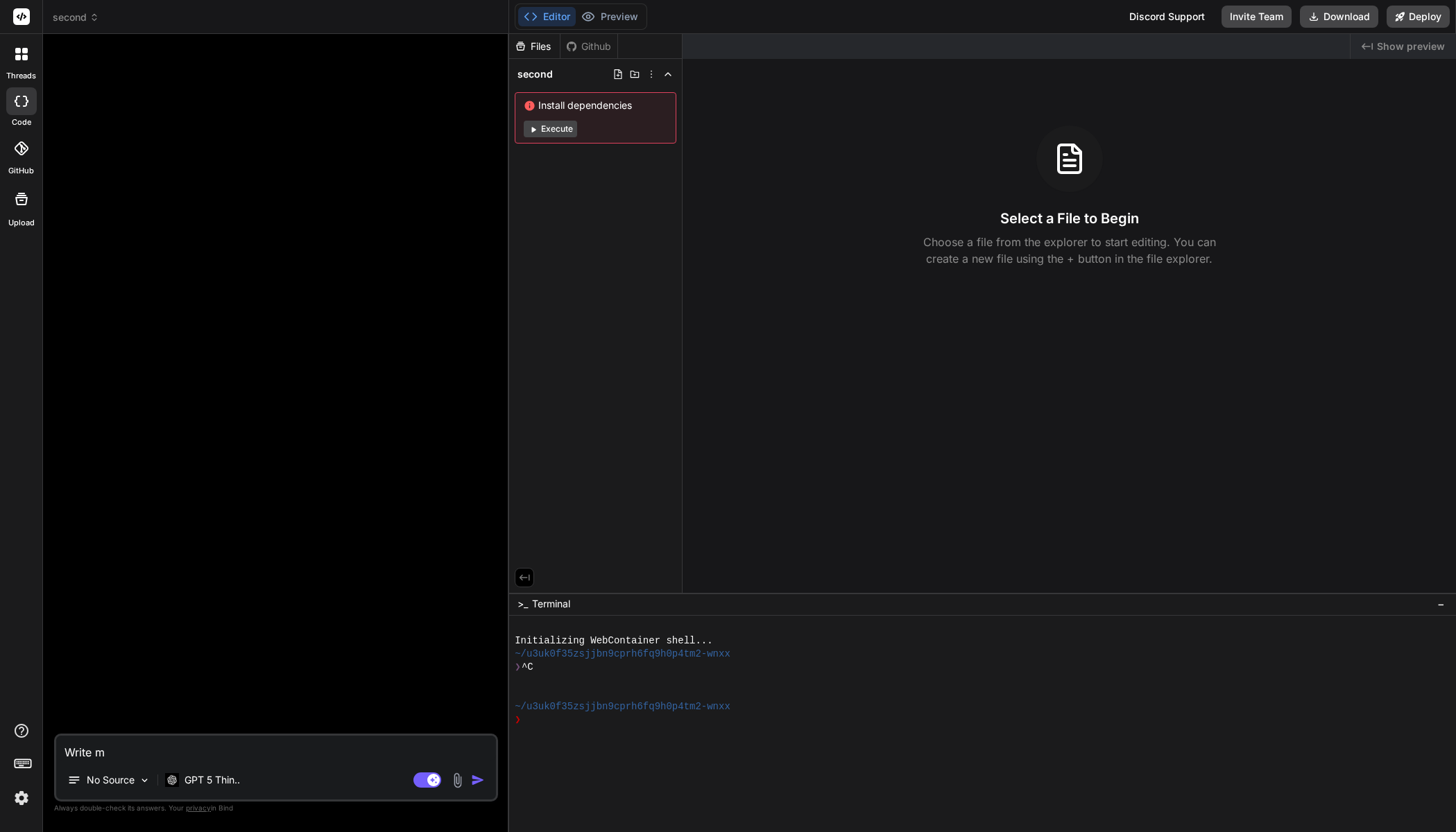
type textarea "x"
type textarea "Write me"
type textarea "x"
type textarea "Write me"
type textarea "x"
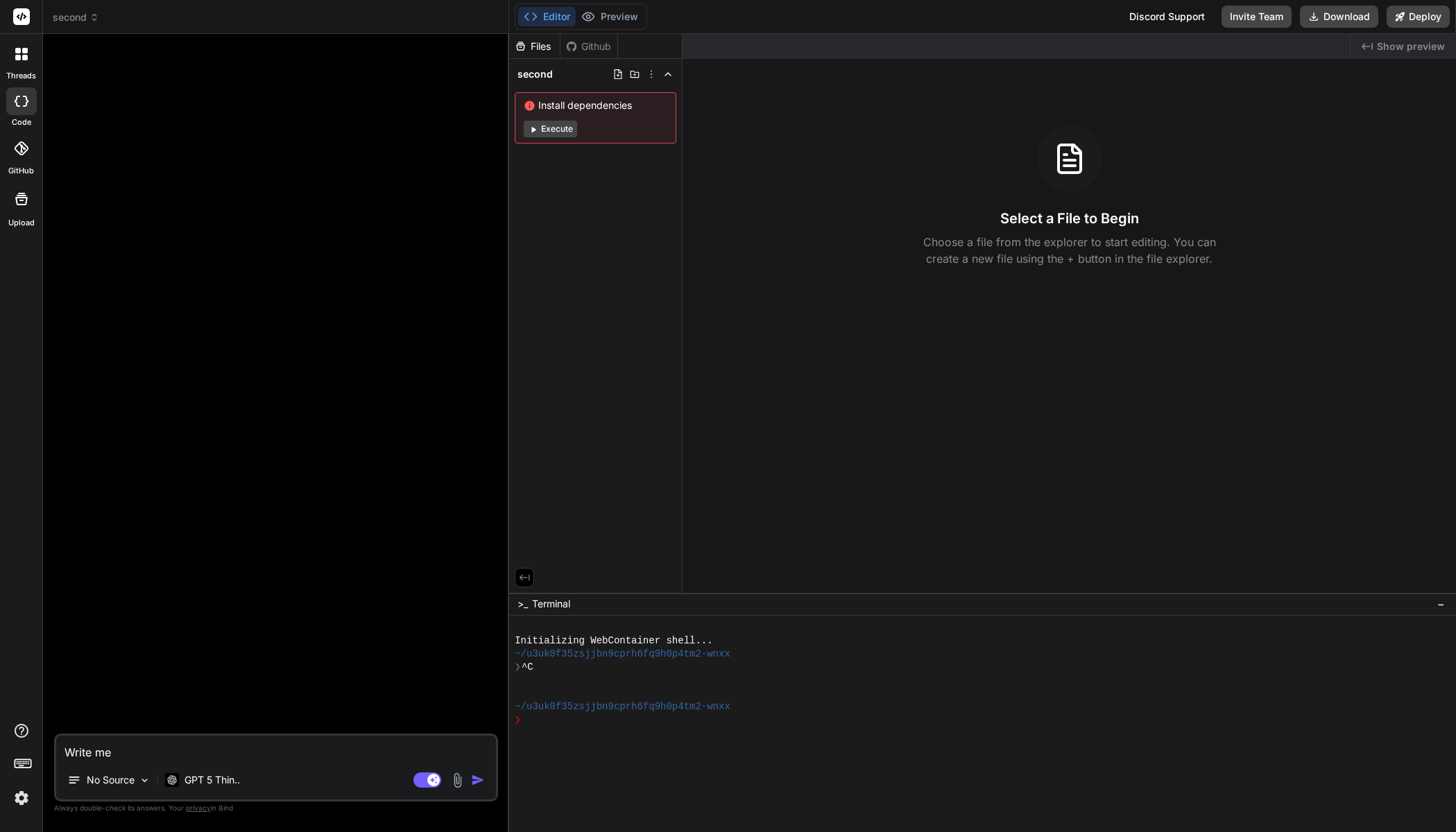
type textarea "Write me a"
type textarea "x"
type textarea "Write me a"
